Goal: Contribute content: Add original content to the website for others to see

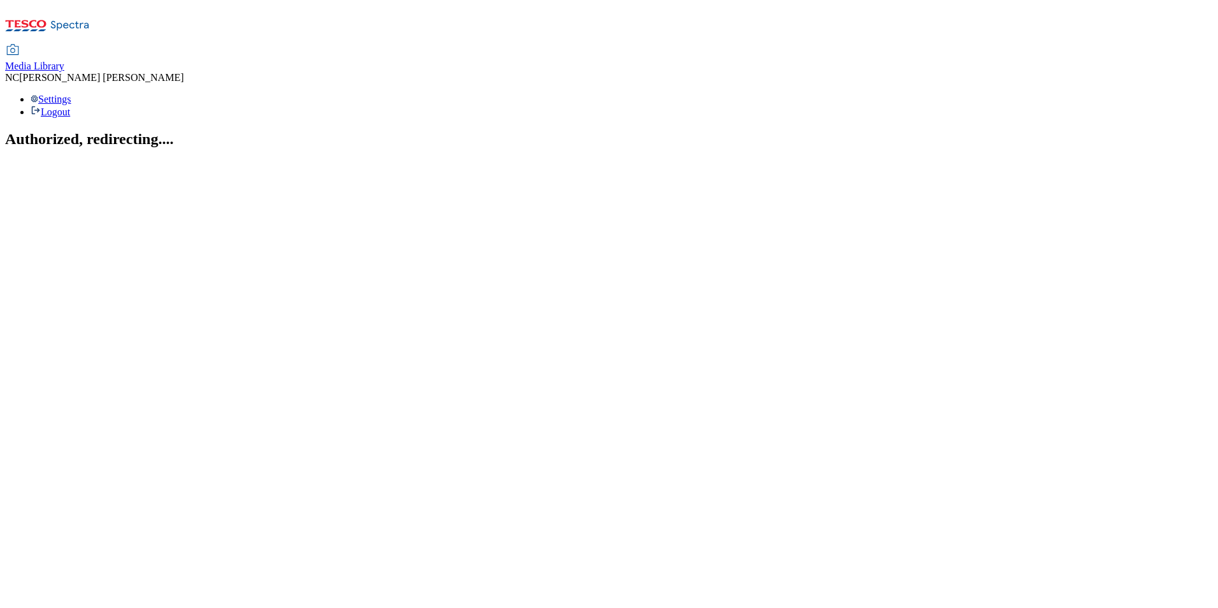
click at [64, 60] on span "Media Library" at bounding box center [34, 65] width 59 height 11
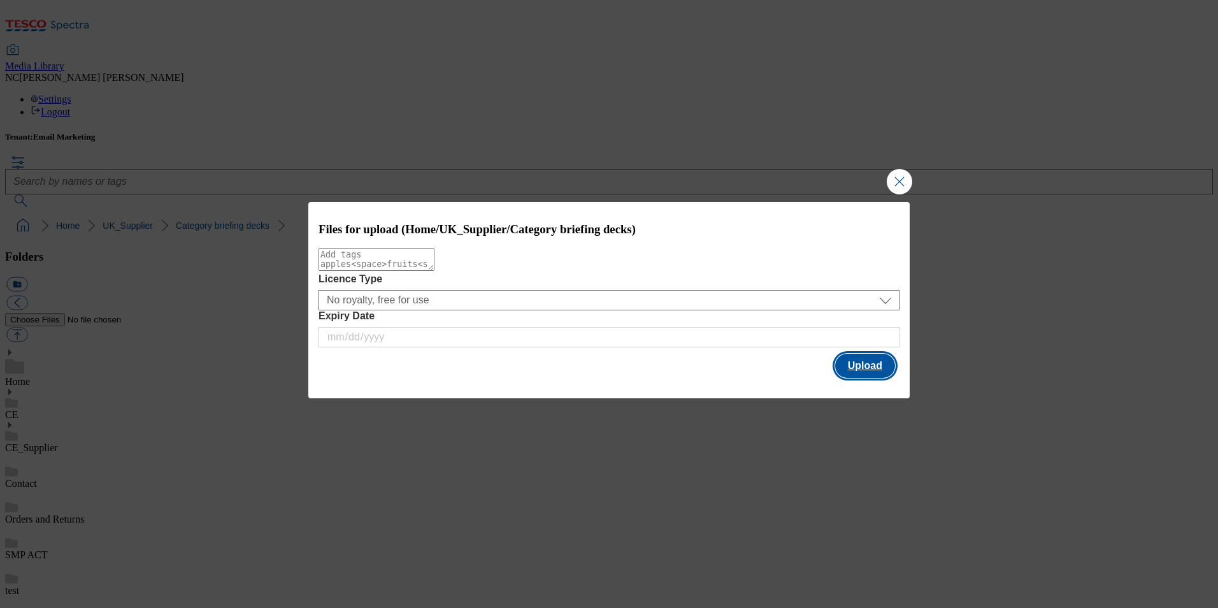
click at [855, 365] on button "Upload" at bounding box center [865, 365] width 60 height 24
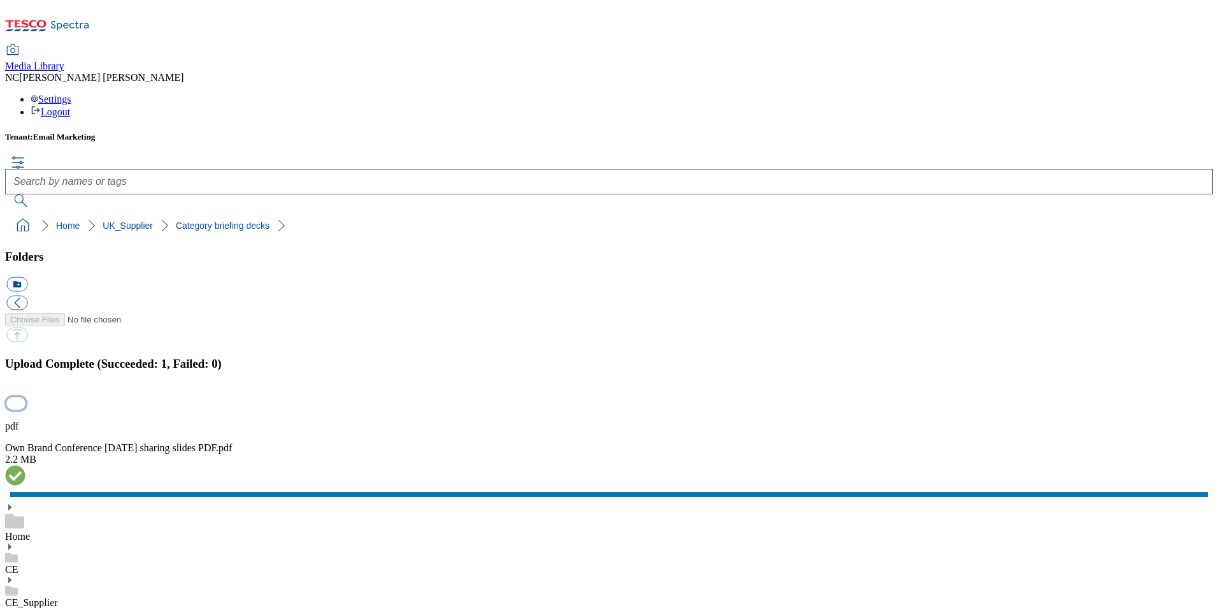
click at [25, 397] on button "button" at bounding box center [15, 403] width 19 height 12
